Goal: Task Accomplishment & Management: Use online tool/utility

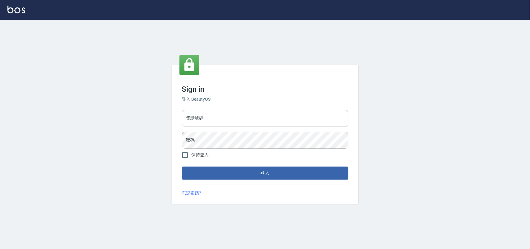
click at [215, 117] on input "電話號碼" at bounding box center [265, 118] width 166 height 17
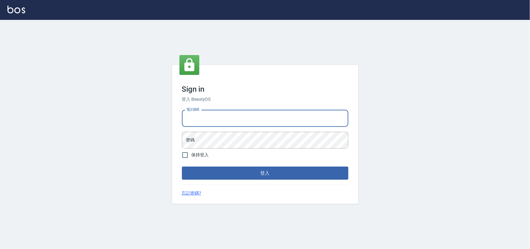
type input "0985335300"
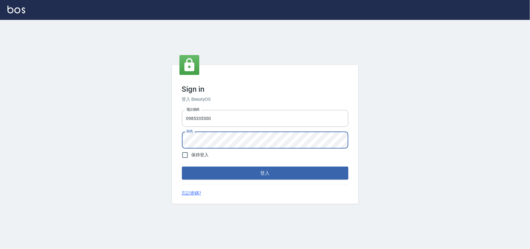
click at [182, 166] on button "登入" at bounding box center [265, 172] width 166 height 13
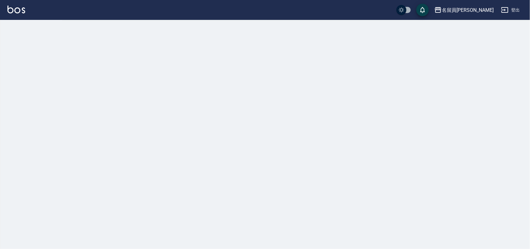
drag, startPoint x: 216, startPoint y: 42, endPoint x: 286, endPoint y: 17, distance: 74.1
click at [285, 17] on div "名留員林中正 登出" at bounding box center [265, 10] width 530 height 20
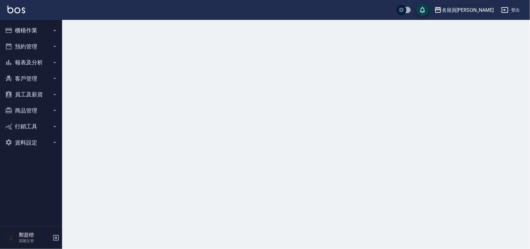
drag, startPoint x: 309, startPoint y: 15, endPoint x: 487, endPoint y: 9, distance: 178.5
click at [487, 9] on div "名留員[PERSON_NAME]" at bounding box center [467, 10] width 52 height 8
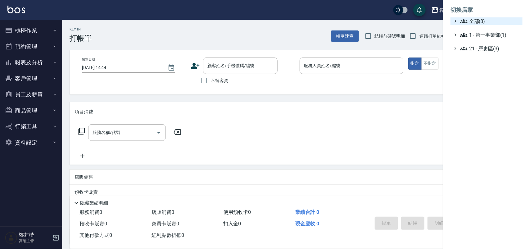
click at [481, 22] on span "全部(8)" at bounding box center [490, 20] width 60 height 7
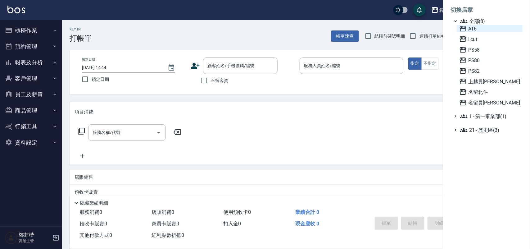
click at [478, 31] on span "AT6" at bounding box center [489, 28] width 61 height 7
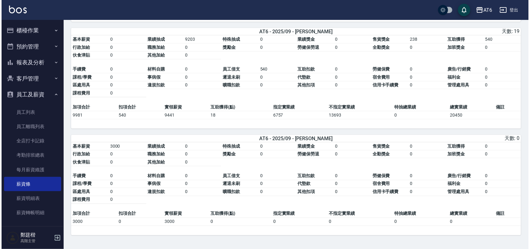
scroll to position [328, 0]
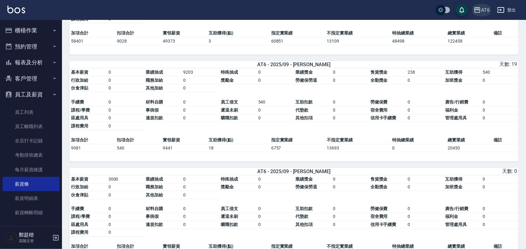
click at [485, 8] on div "AT6" at bounding box center [485, 10] width 9 height 8
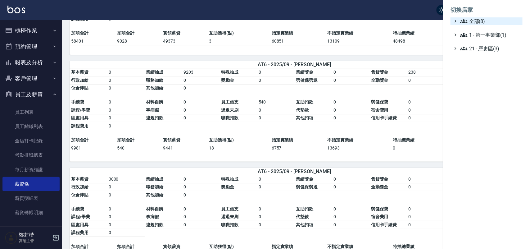
click at [484, 21] on span "全部(8)" at bounding box center [490, 20] width 60 height 7
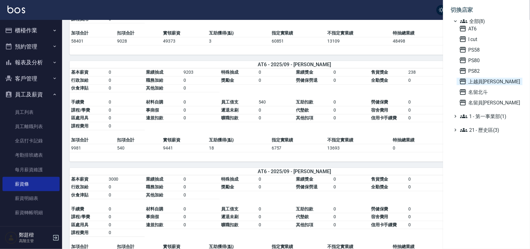
click at [483, 79] on span "上越員[PERSON_NAME]" at bounding box center [489, 81] width 61 height 7
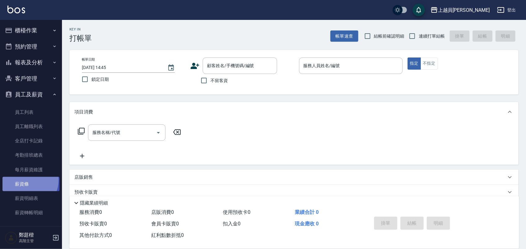
click at [27, 180] on link "薪資條" at bounding box center [30, 184] width 57 height 14
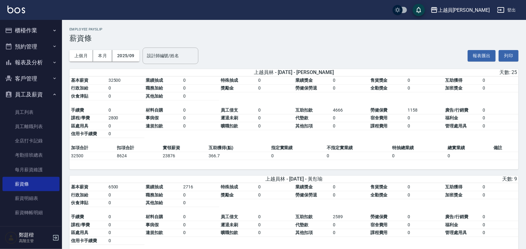
click at [390, 45] on div "上個月 本月 2025/09 設計師編號/姓名 設計師編號/姓名 報表匯出 列印" at bounding box center [294, 56] width 450 height 26
click at [404, 36] on h3 "薪資條" at bounding box center [294, 38] width 450 height 9
